Goal: Check status: Check status

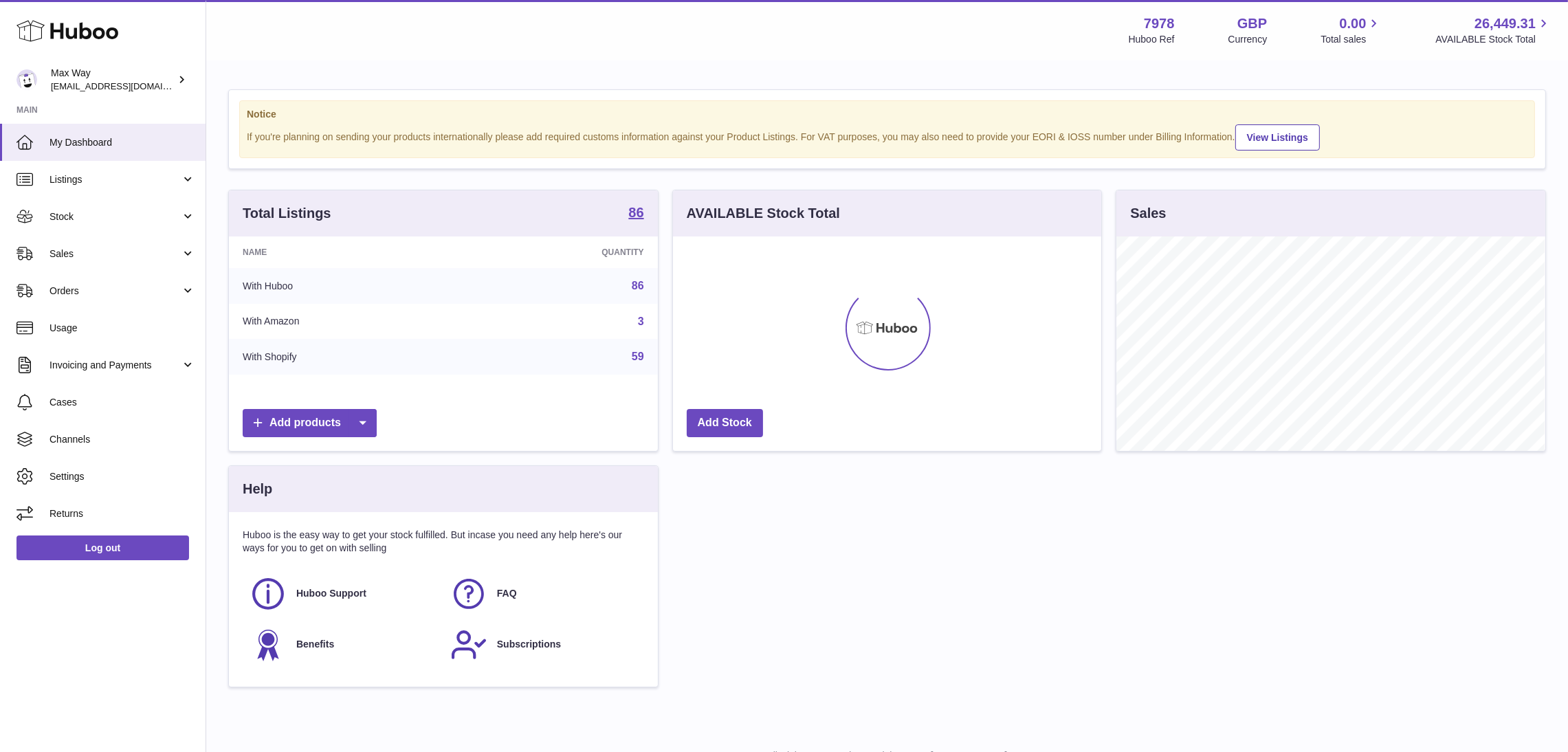
scroll to position [214, 429]
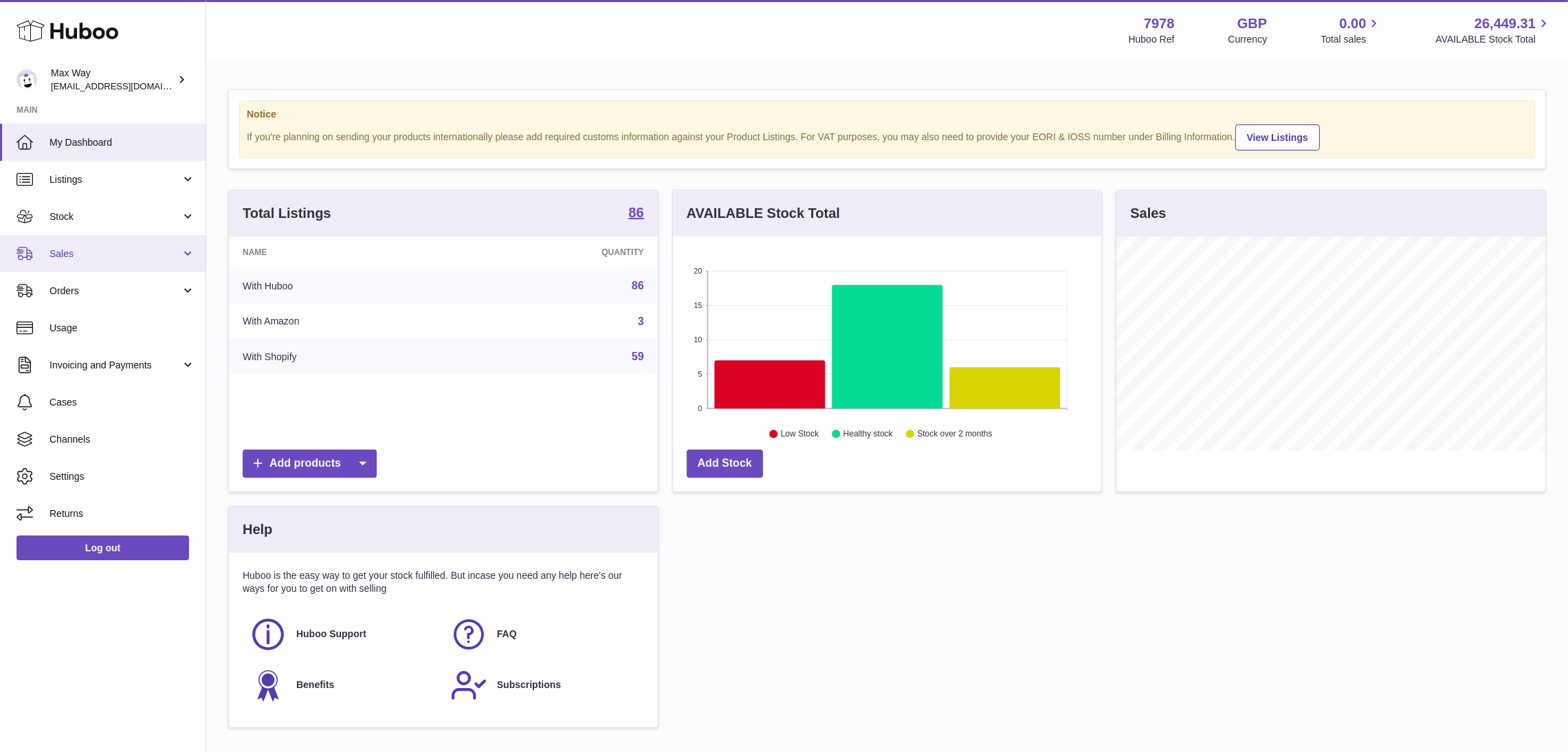
click at [68, 256] on span "Sales" at bounding box center [115, 254] width 131 height 13
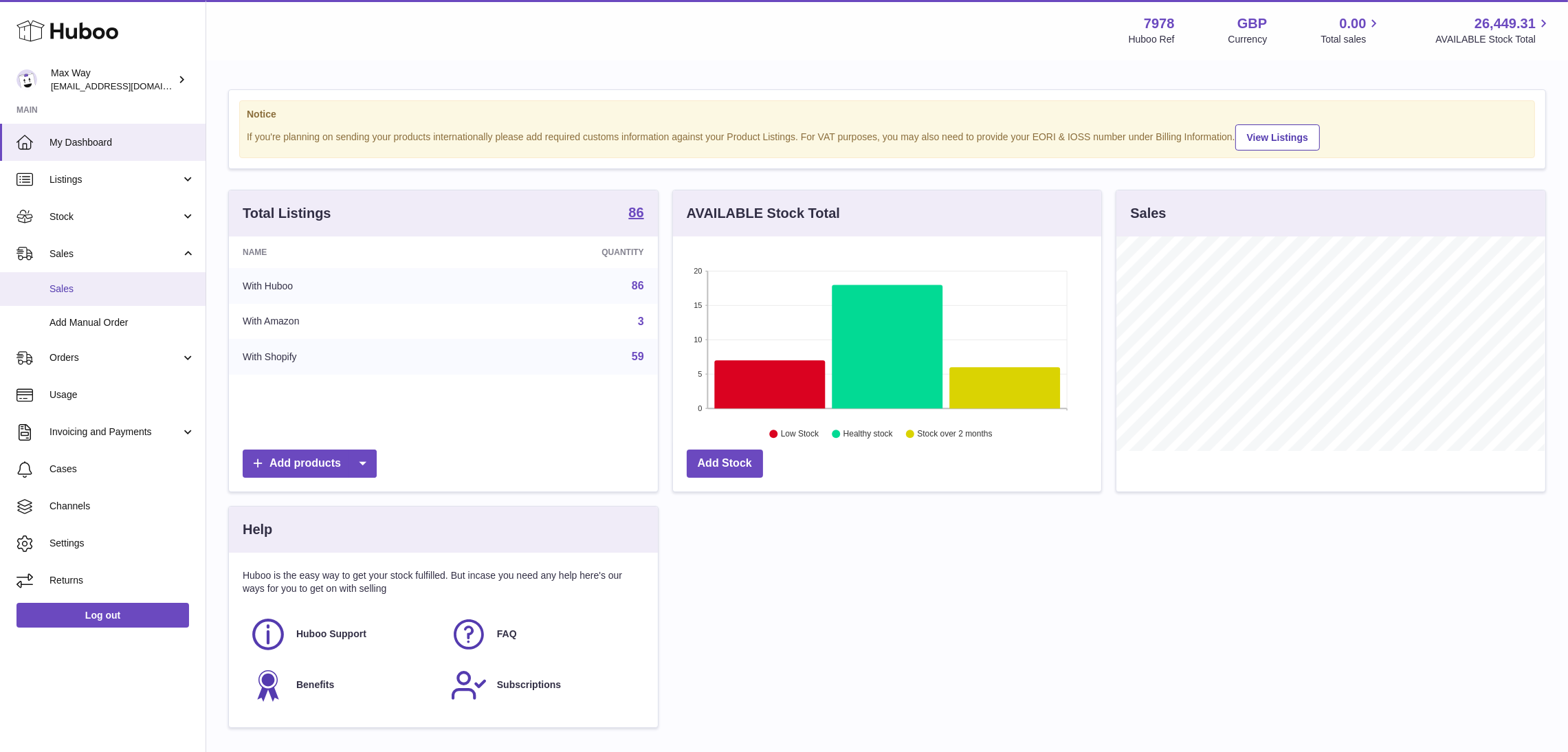
click at [68, 287] on span "Sales" at bounding box center [122, 289] width 146 height 13
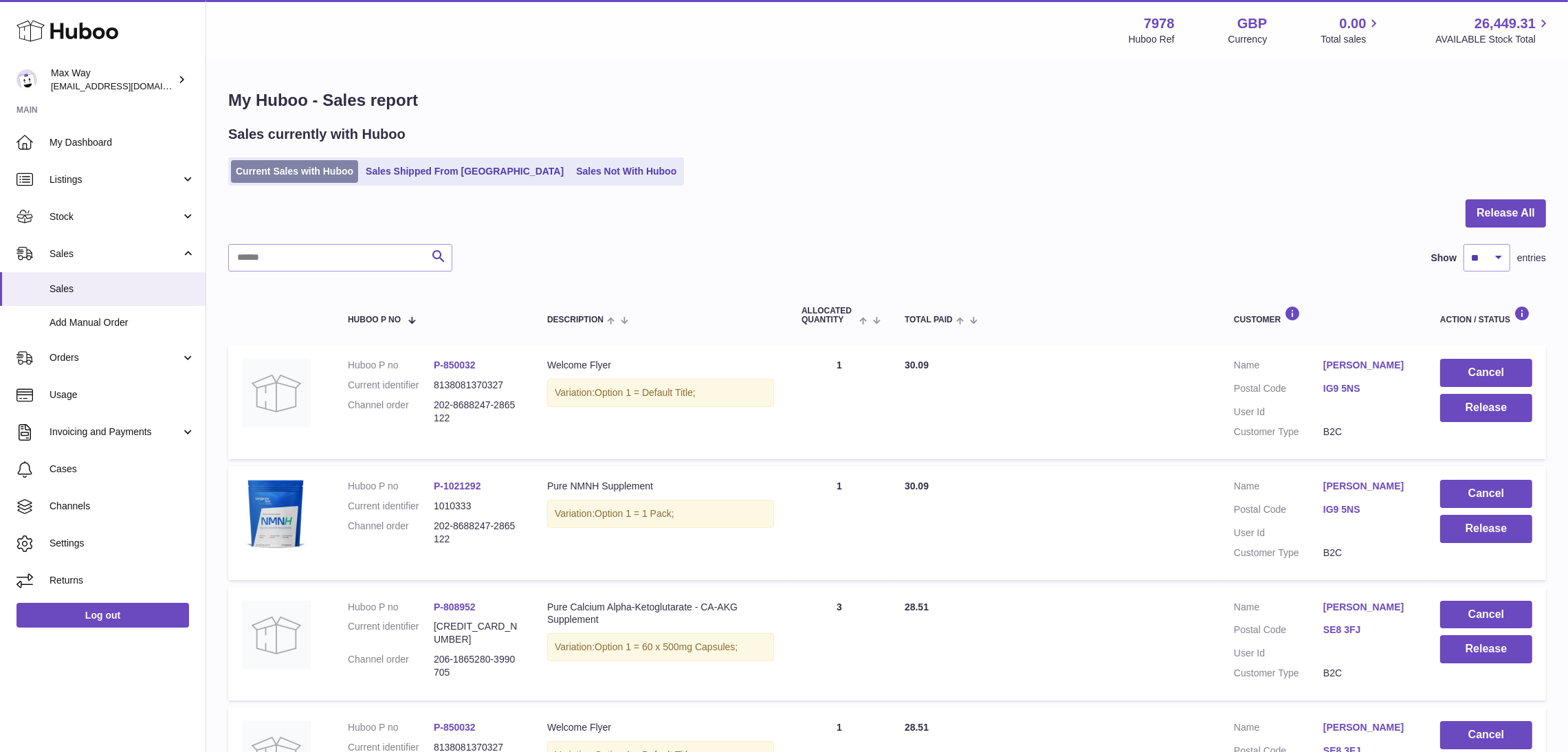
click at [302, 175] on link "Current Sales with Huboo" at bounding box center [295, 171] width 127 height 23
click at [571, 168] on link "Sales Not With Huboo" at bounding box center [626, 171] width 110 height 23
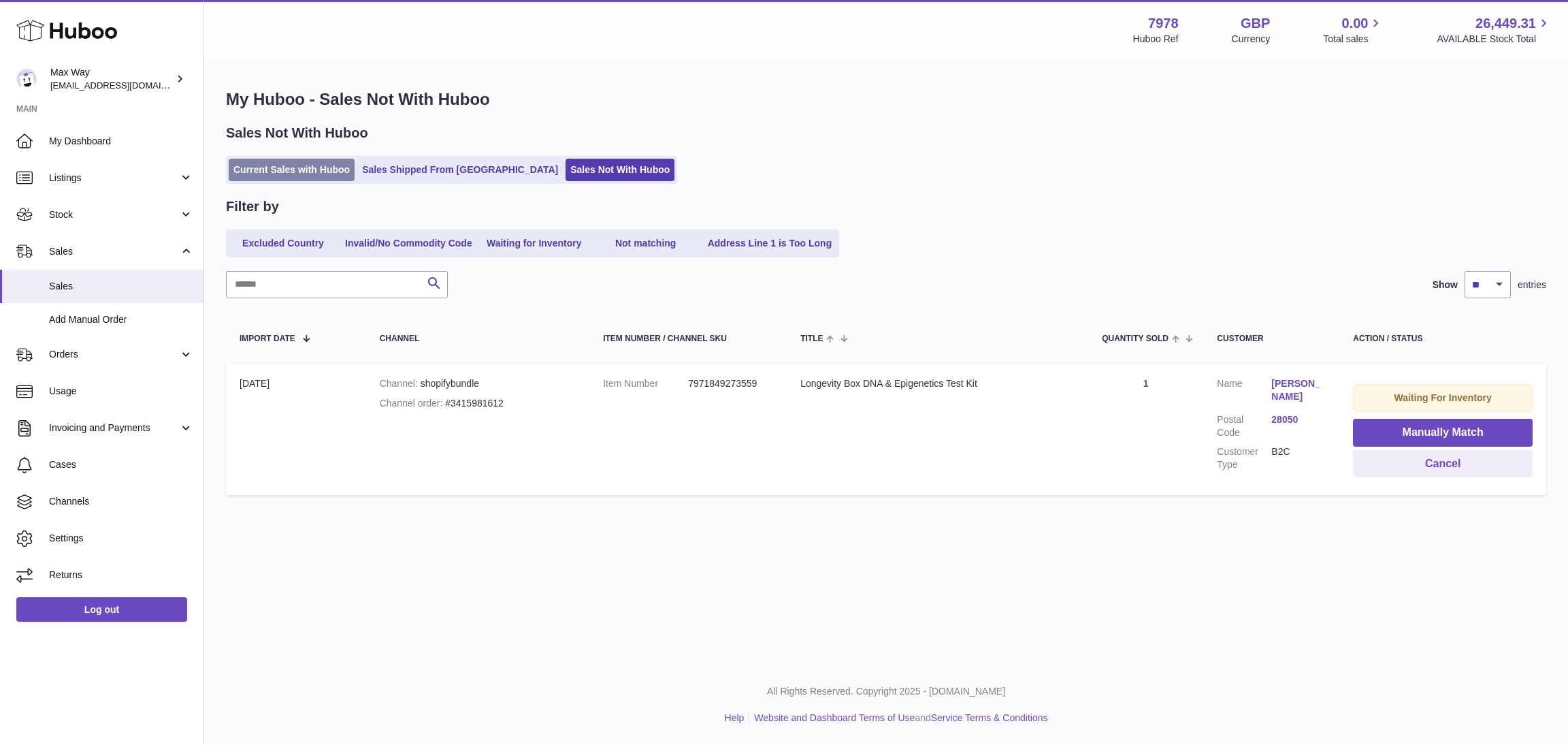
click at [273, 174] on link "Current Sales with Huboo" at bounding box center [292, 170] width 126 height 22
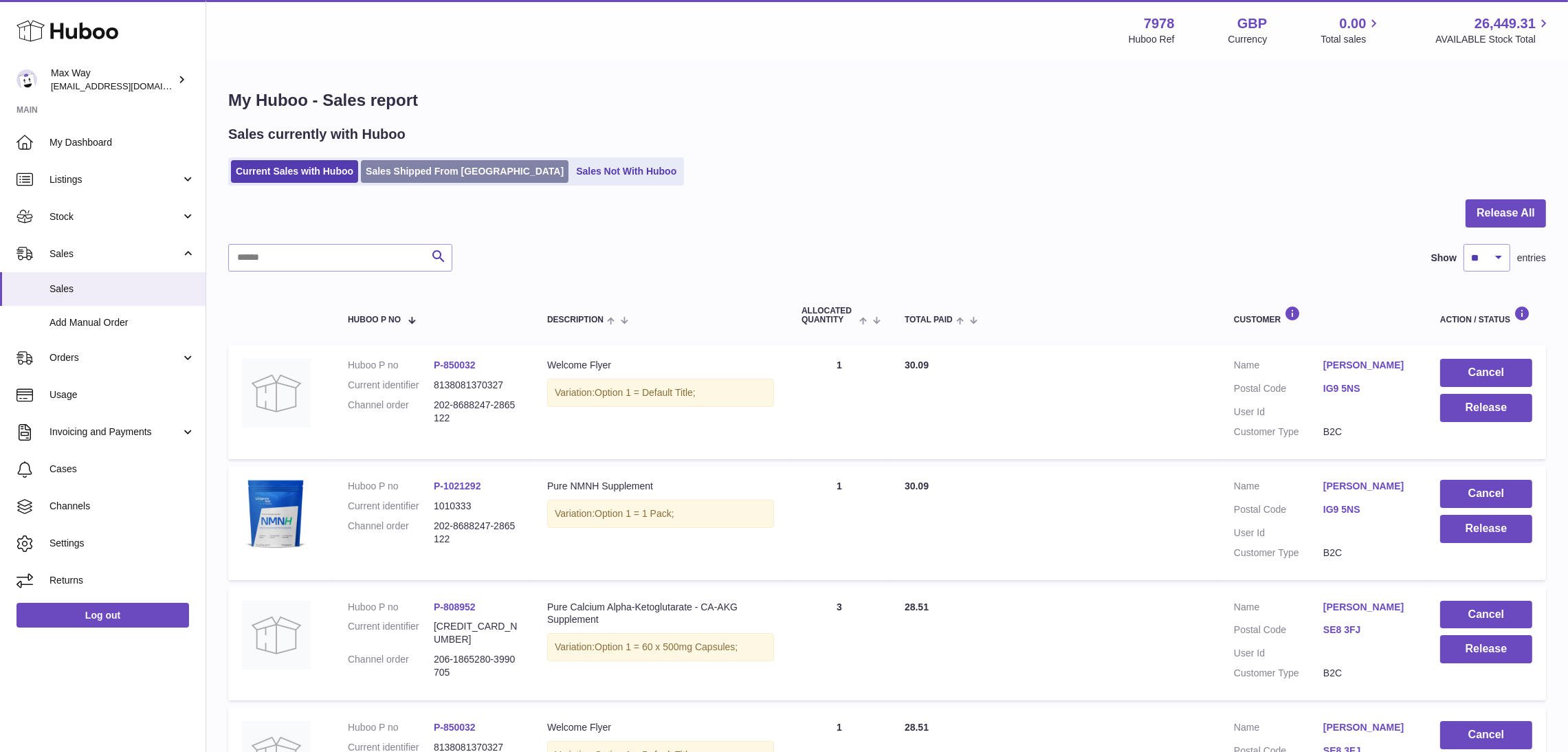
click at [397, 171] on link "Sales Shipped From [GEOGRAPHIC_DATA]" at bounding box center [464, 171] width 208 height 23
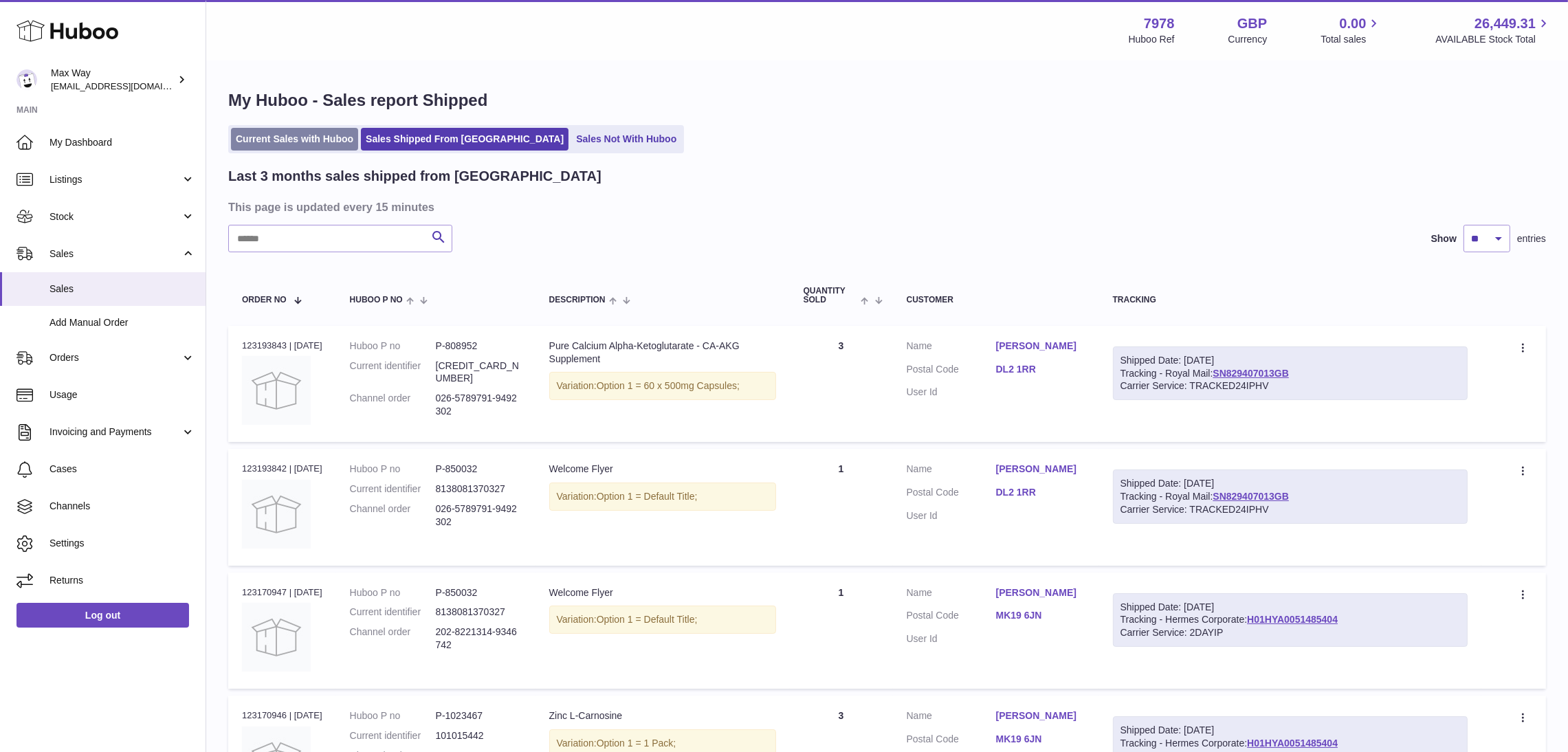
click at [249, 147] on link "Current Sales with Huboo" at bounding box center [295, 139] width 127 height 23
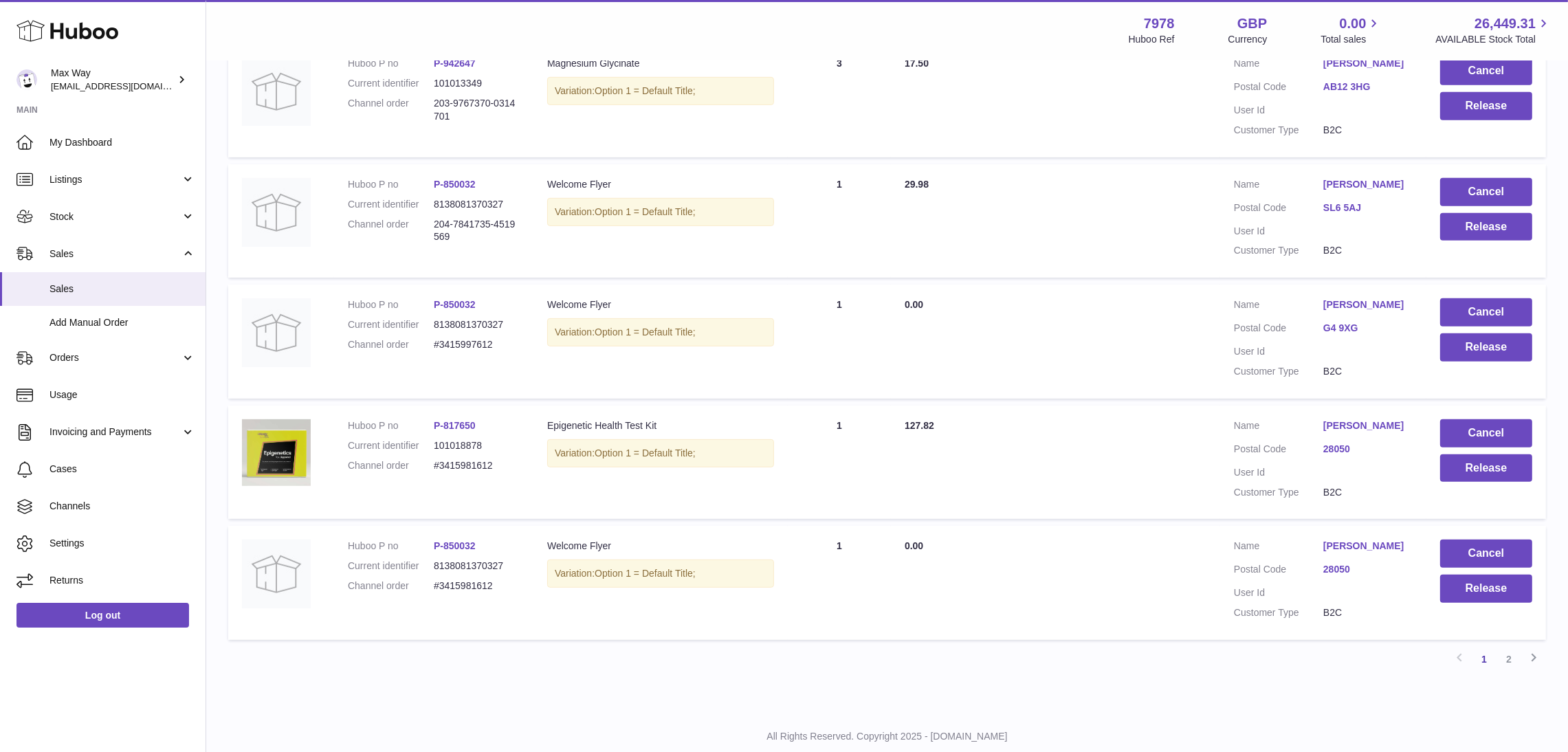
scroll to position [966, 0]
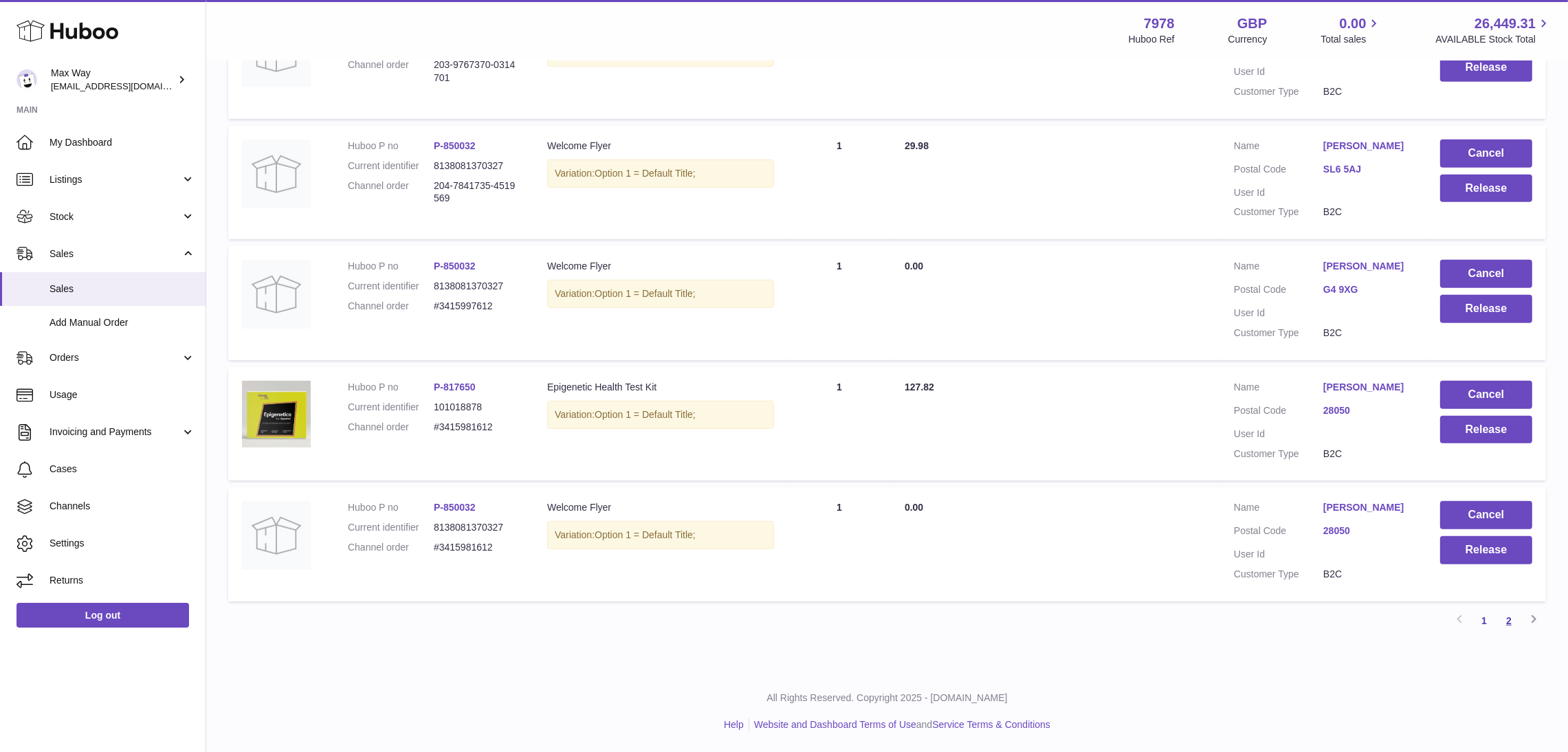
click at [1513, 625] on link "2" at bounding box center [1508, 620] width 25 height 25
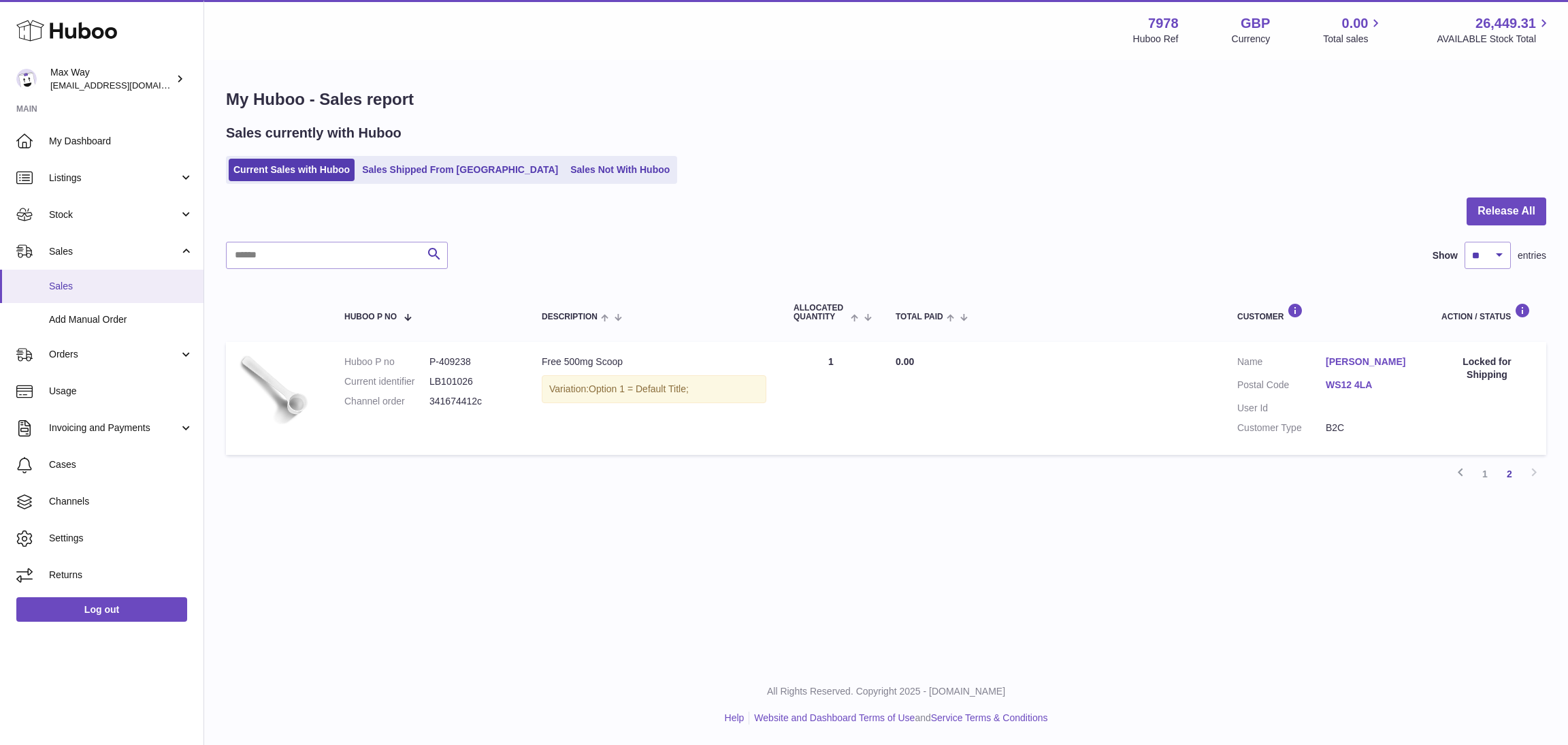
click at [52, 283] on span "Sales" at bounding box center [121, 286] width 144 height 13
